Goal: Task Accomplishment & Management: Use online tool/utility

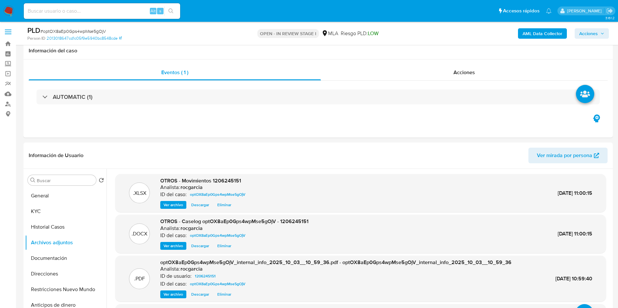
select select "10"
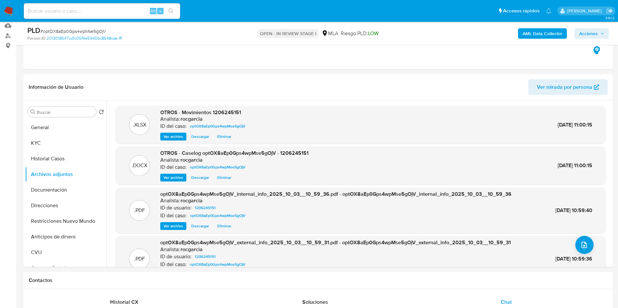
scroll to position [263, 0]
click at [56, 221] on button "Restricciones Nuevo Mundo" at bounding box center [65, 222] width 81 height 16
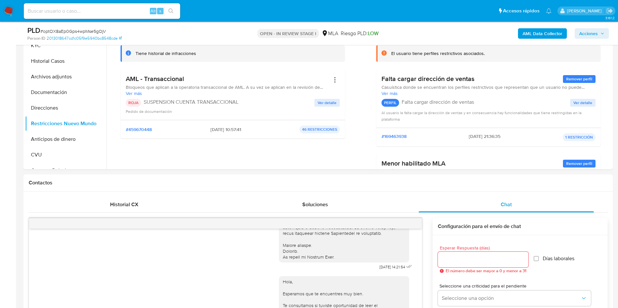
scroll to position [68, 0]
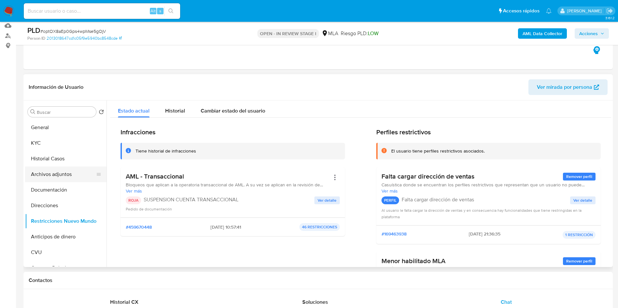
click at [46, 172] on button "Archivos adjuntos" at bounding box center [63, 175] width 76 height 16
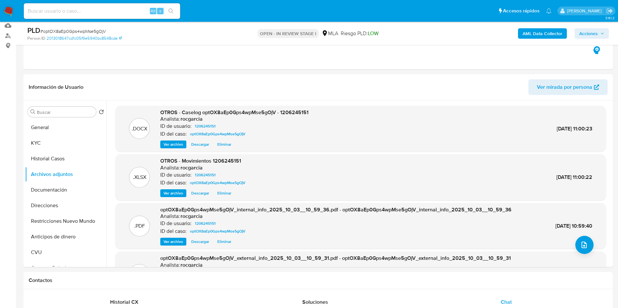
click at [592, 30] on span "Acciones" at bounding box center [588, 33] width 19 height 10
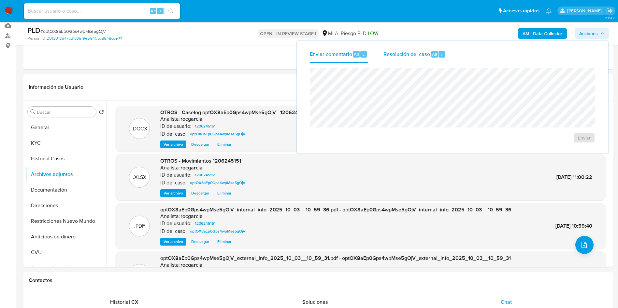
click at [418, 61] on div "Resolución del caso Alt r" at bounding box center [414, 54] width 62 height 17
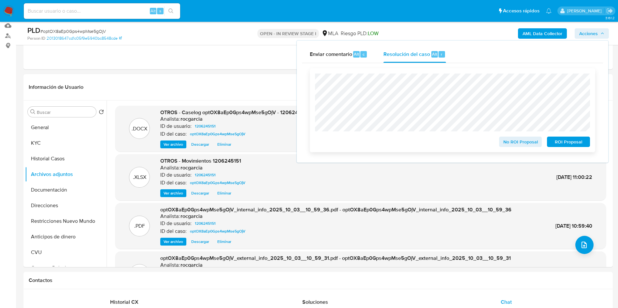
click at [574, 146] on span "ROI Proposal" at bounding box center [568, 141] width 34 height 9
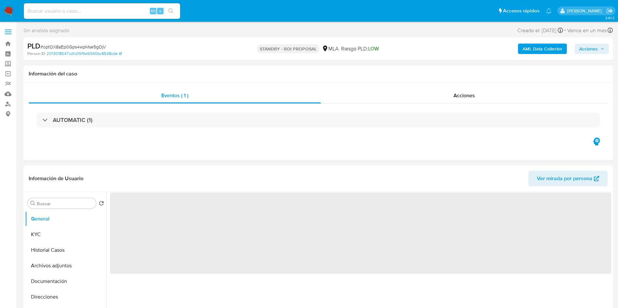
select select "10"
